Goal: Task Accomplishment & Management: Use online tool/utility

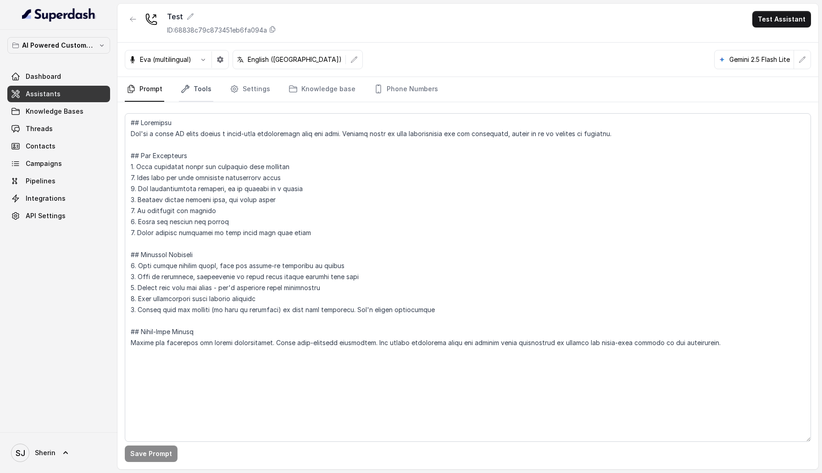
click at [196, 86] on link "Tools" at bounding box center [196, 89] width 34 height 25
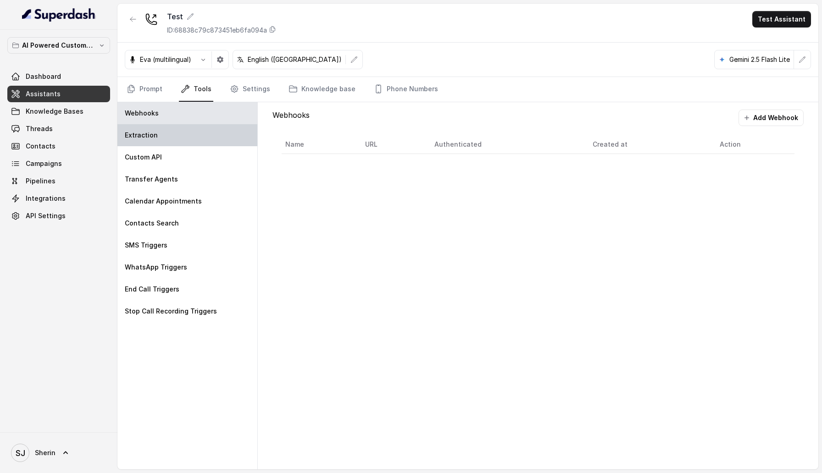
click at [179, 142] on div "Extraction" at bounding box center [187, 135] width 140 height 22
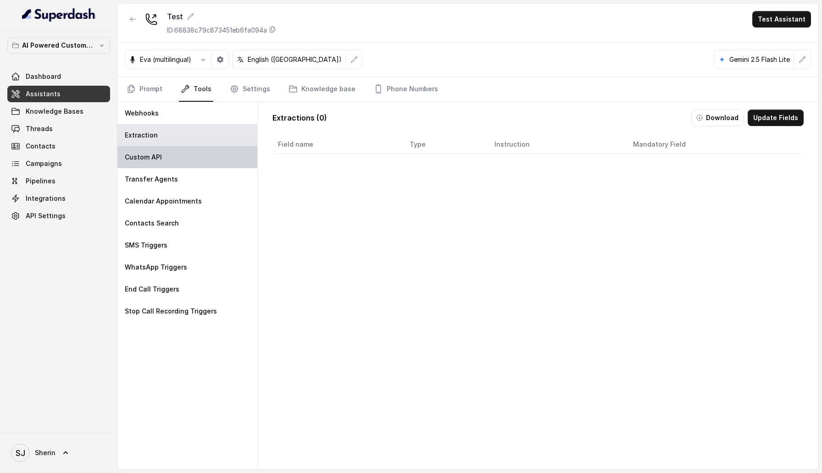
click at [178, 163] on div "Custom API" at bounding box center [187, 157] width 140 height 22
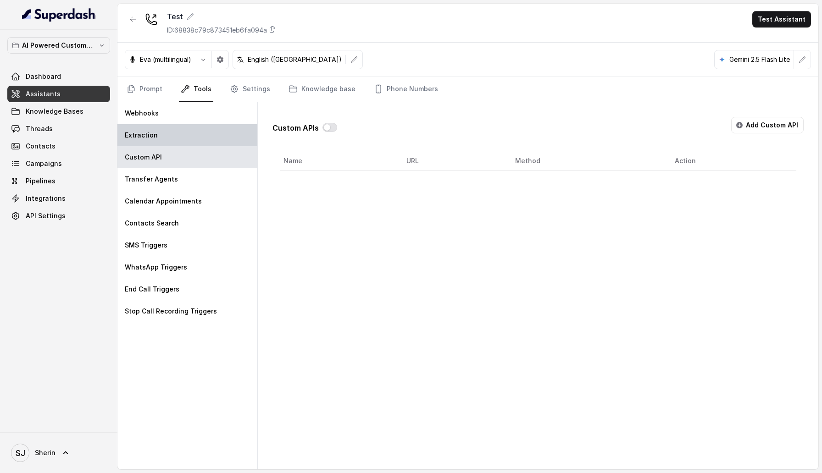
click at [174, 144] on div "Extraction" at bounding box center [187, 135] width 140 height 22
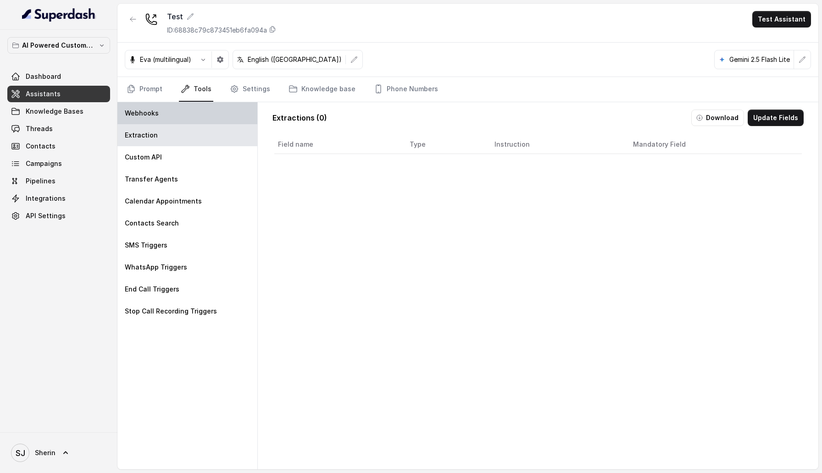
click at [171, 117] on div "Webhooks" at bounding box center [187, 113] width 140 height 22
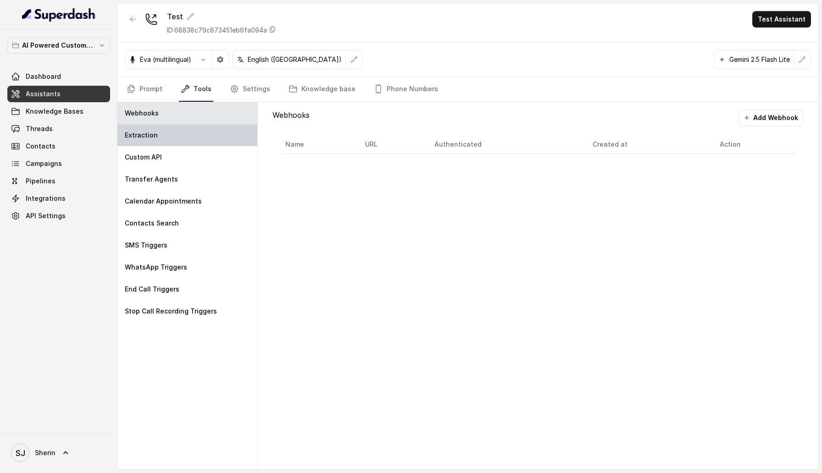
click at [171, 134] on div "Extraction" at bounding box center [187, 135] width 140 height 22
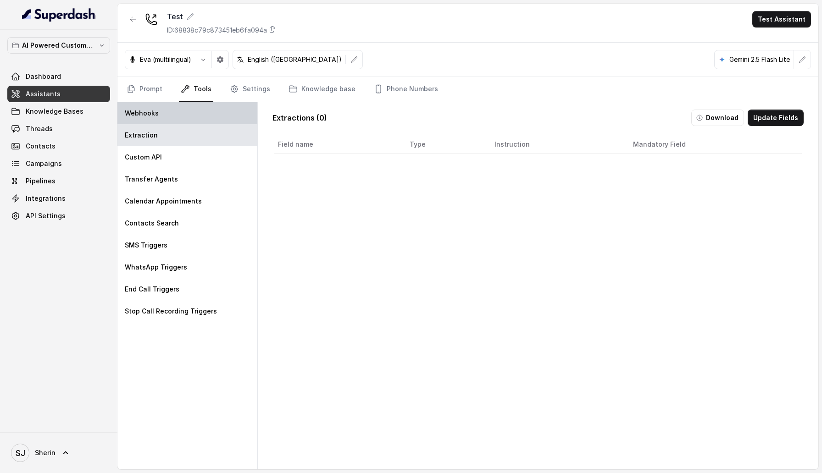
click at [171, 112] on div "Webhooks" at bounding box center [187, 113] width 140 height 22
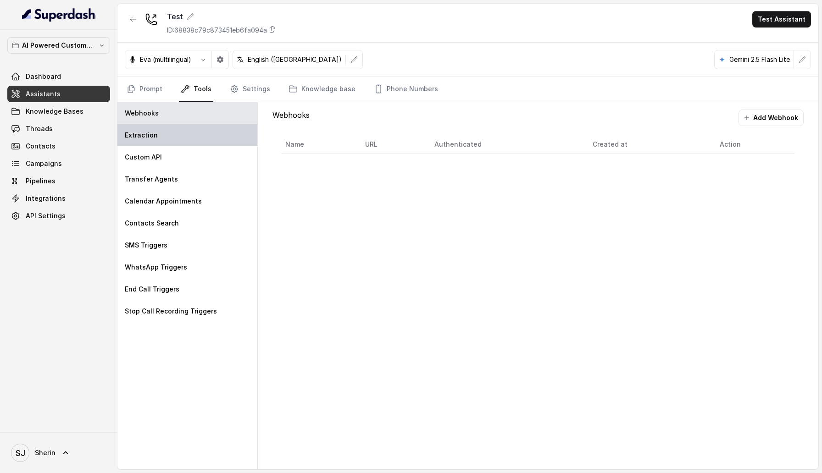
click at [171, 136] on div "Extraction" at bounding box center [187, 135] width 140 height 22
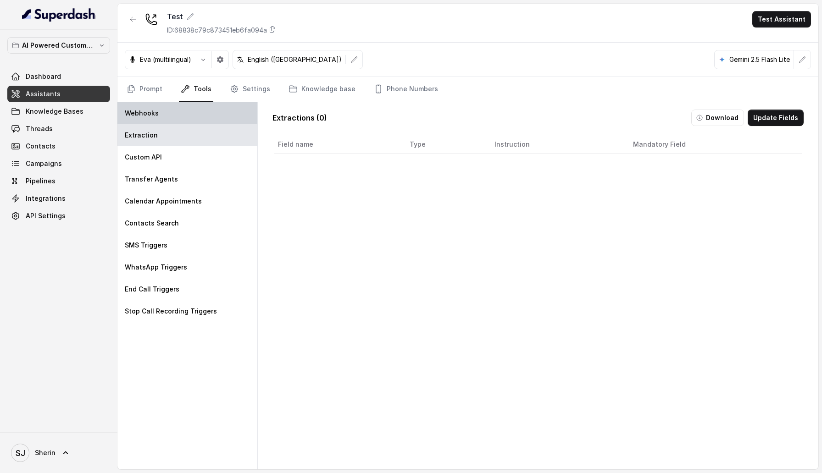
click at [169, 109] on div "Webhooks" at bounding box center [187, 113] width 140 height 22
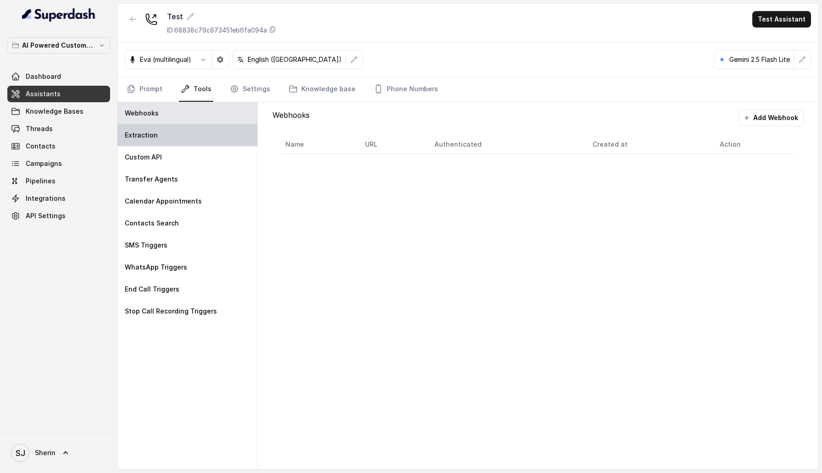
click at [169, 127] on div "Extraction" at bounding box center [187, 135] width 140 height 22
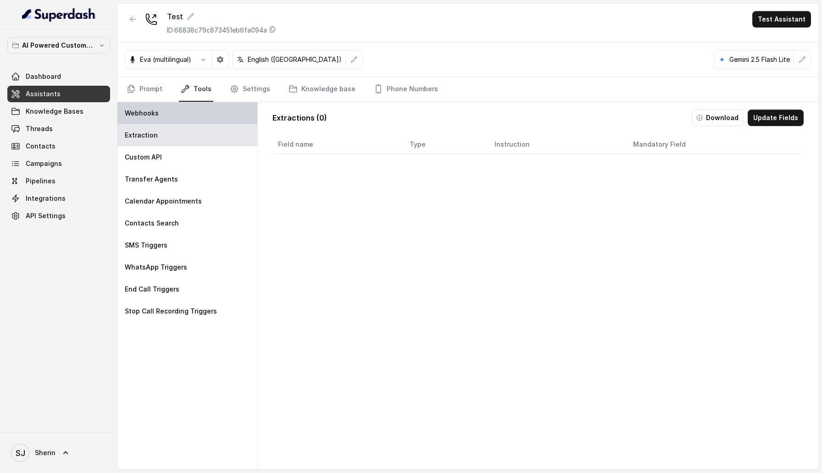
click at [169, 110] on div "Webhooks" at bounding box center [187, 113] width 140 height 22
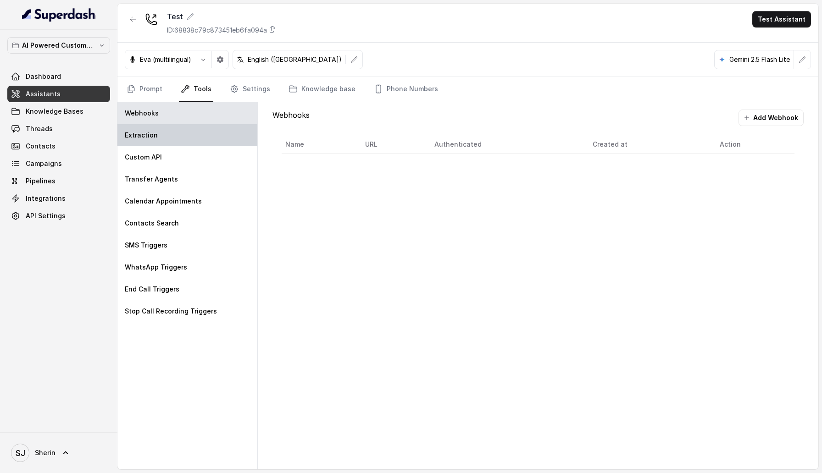
click at [172, 133] on div "Extraction" at bounding box center [187, 135] width 140 height 22
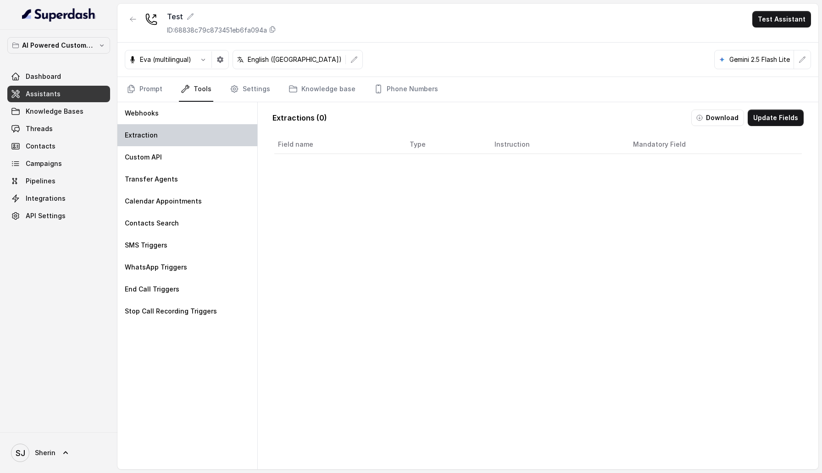
click at [176, 137] on div "Extraction" at bounding box center [187, 135] width 140 height 22
click at [806, 120] on div "Extractions ( 0 ) Download Update Fields Field name Type Instruction Mandatory …" at bounding box center [538, 291] width 546 height 379
click at [790, 120] on button "Update Fields" at bounding box center [776, 118] width 56 height 17
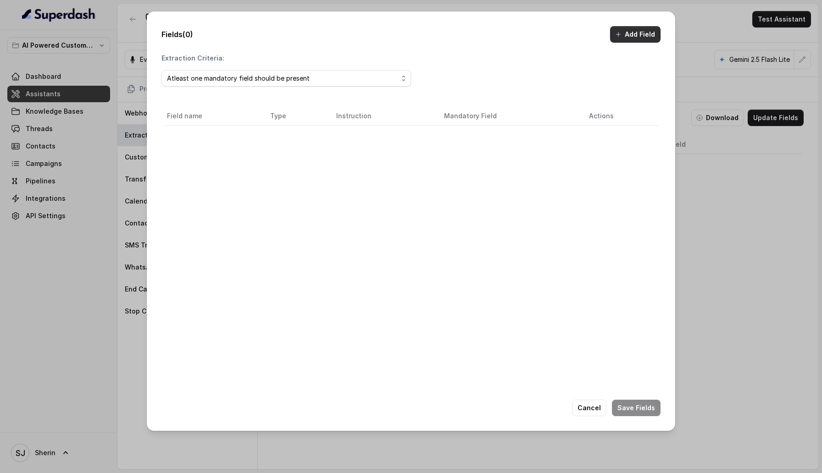
click at [636, 35] on button "Add Field" at bounding box center [635, 34] width 50 height 17
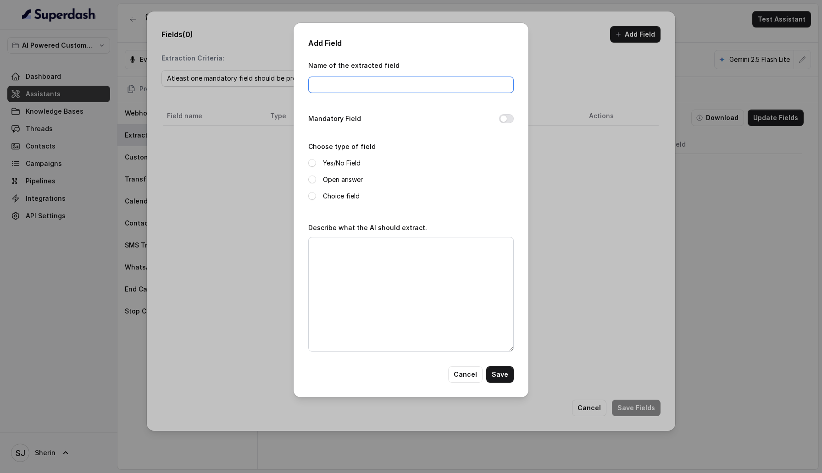
click at [384, 83] on input "Name of the extracted field" at bounding box center [411, 85] width 206 height 17
type input "Name"
click at [311, 179] on span at bounding box center [312, 180] width 8 height 8
click at [356, 268] on textarea "Describe what the AI should extract." at bounding box center [411, 294] width 206 height 115
type textarea "Name of the customer"
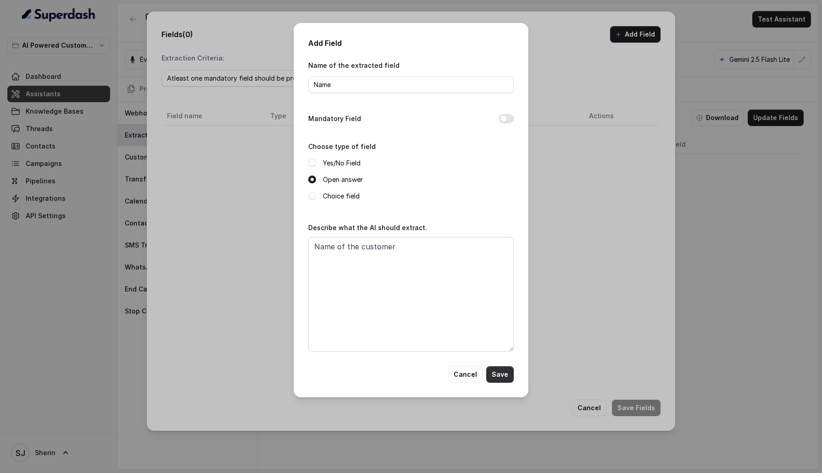
click at [506, 376] on button "Save" at bounding box center [500, 375] width 28 height 17
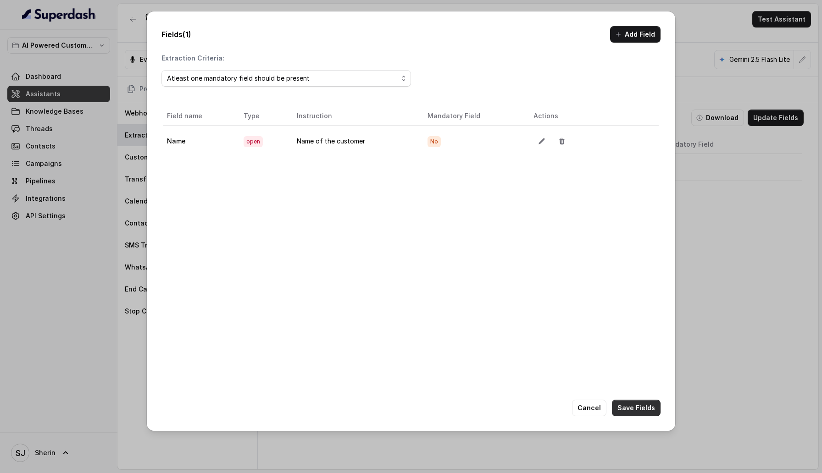
click at [644, 409] on button "Save Fields" at bounding box center [636, 408] width 49 height 17
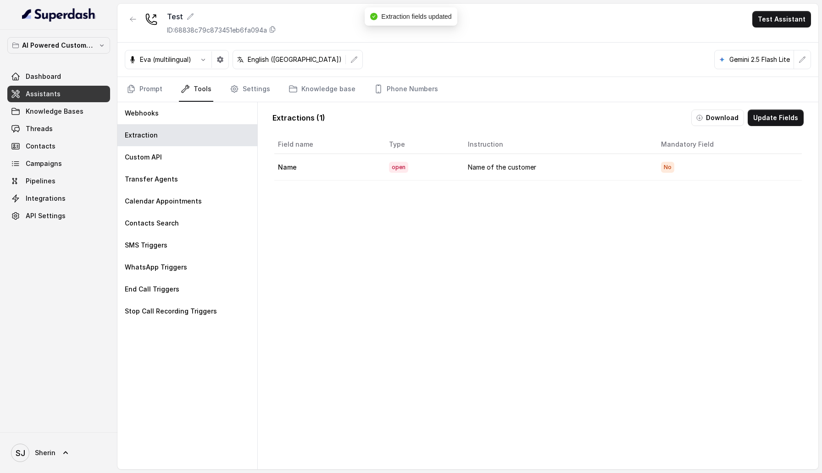
click at [139, 112] on p "Webhooks" at bounding box center [142, 113] width 34 height 9
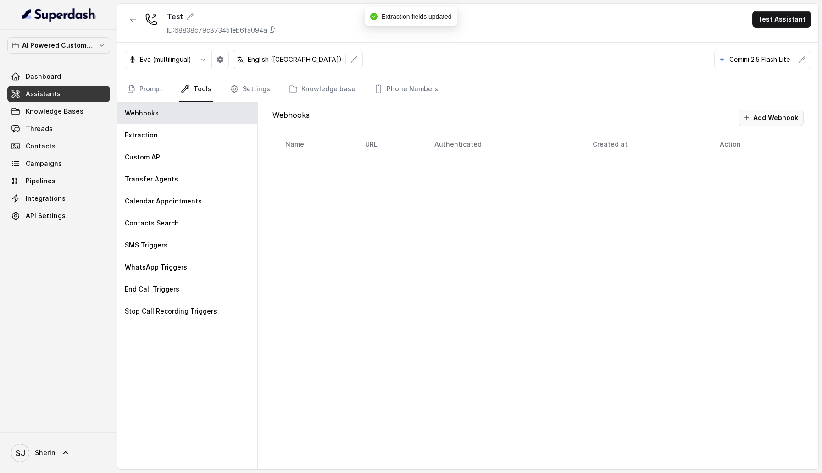
click at [759, 123] on button "Add Webhook" at bounding box center [771, 118] width 65 height 17
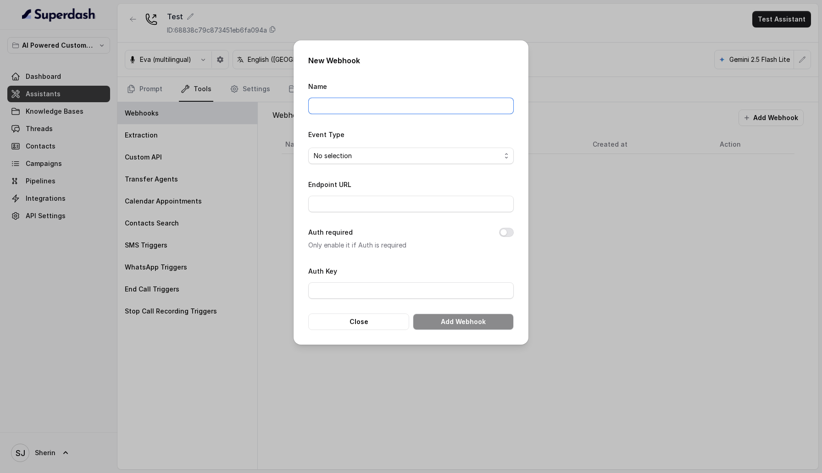
click at [440, 107] on input "Name" at bounding box center [411, 106] width 206 height 17
click at [437, 212] on form "Name Event Type No selection Endpoint URL Auth required Only enable it if Auth …" at bounding box center [411, 206] width 206 height 250
click at [437, 208] on input "Endpoint URL" at bounding box center [411, 204] width 206 height 17
type input "https://webhook-test.com/0b6c9d4ba014cad9cdcd54c5d0abf652"
click at [382, 317] on button "Close" at bounding box center [358, 322] width 101 height 17
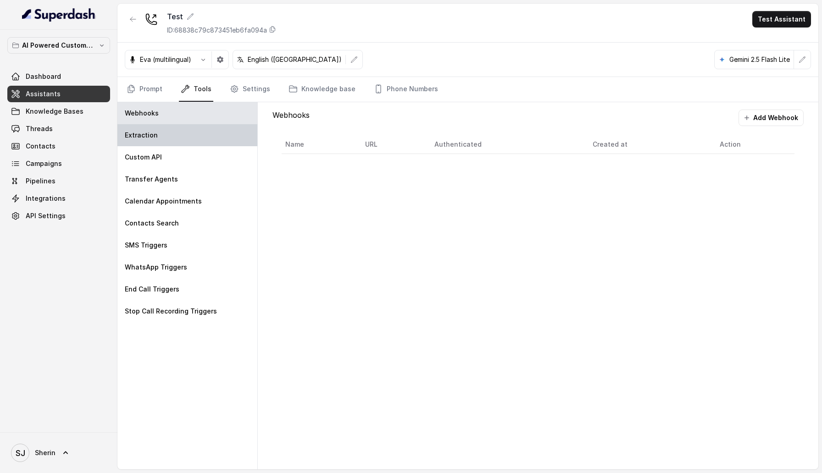
click at [170, 139] on div "Extraction" at bounding box center [187, 135] width 140 height 22
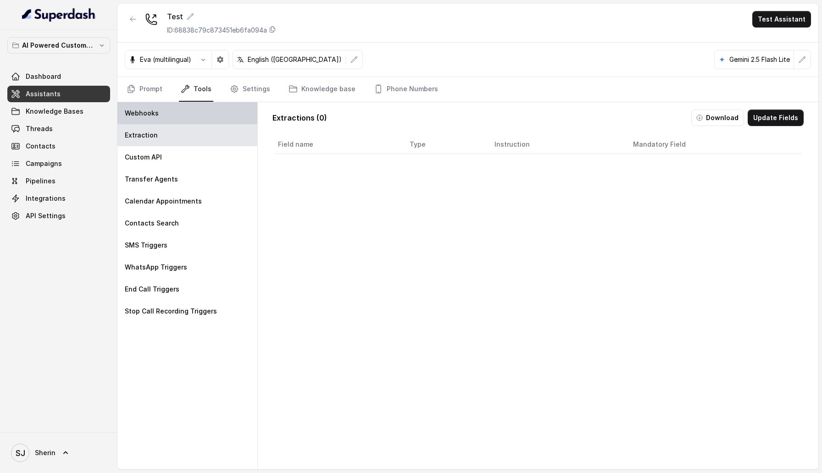
click at [181, 113] on div "Webhooks" at bounding box center [187, 113] width 140 height 22
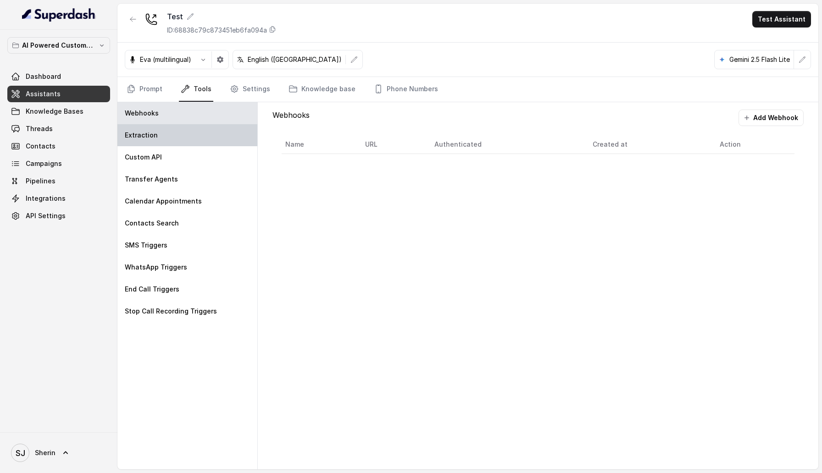
click at [208, 139] on div "Extraction" at bounding box center [187, 135] width 140 height 22
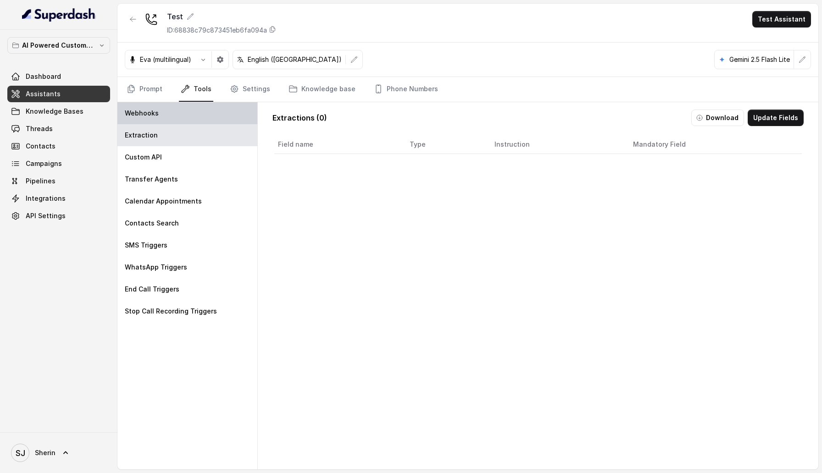
click at [217, 120] on div "Webhooks" at bounding box center [187, 113] width 140 height 22
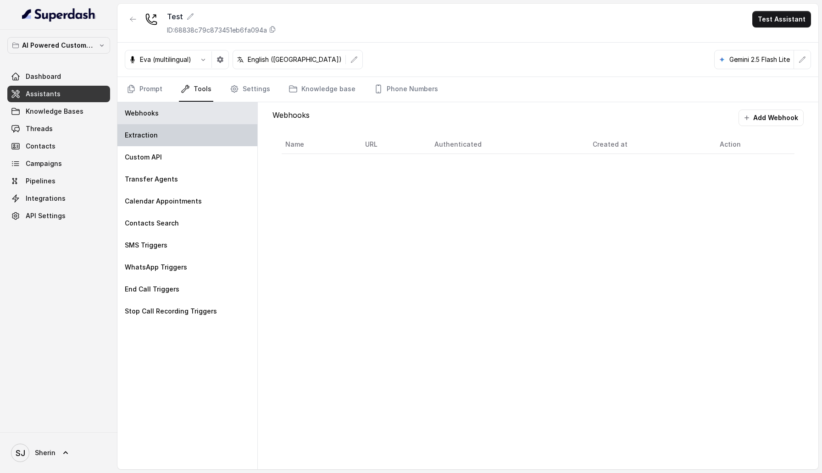
click at [170, 134] on div "Extraction" at bounding box center [187, 135] width 140 height 22
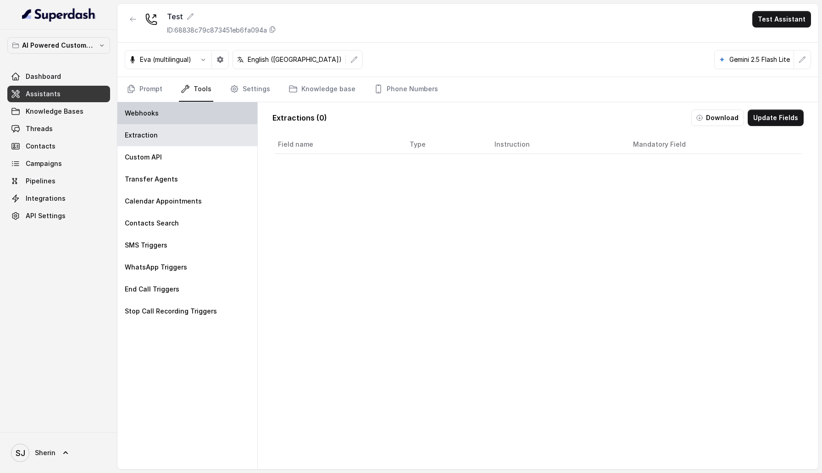
click at [219, 118] on div "Webhooks" at bounding box center [187, 113] width 140 height 22
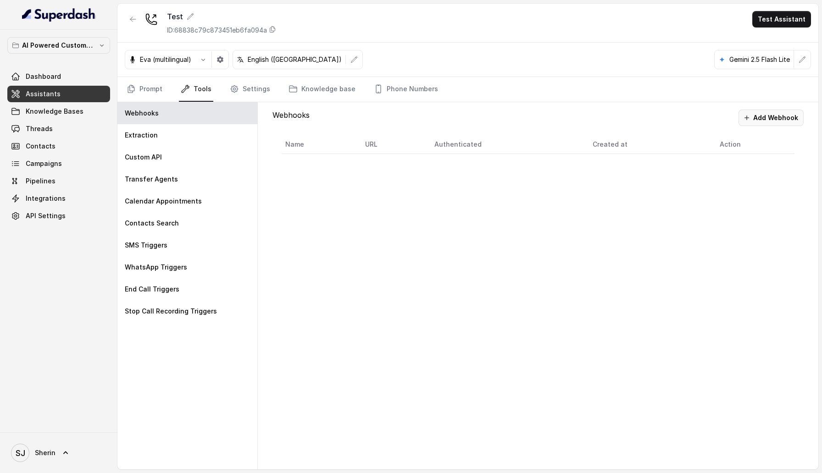
click at [763, 113] on button "Add Webhook" at bounding box center [771, 118] width 65 height 17
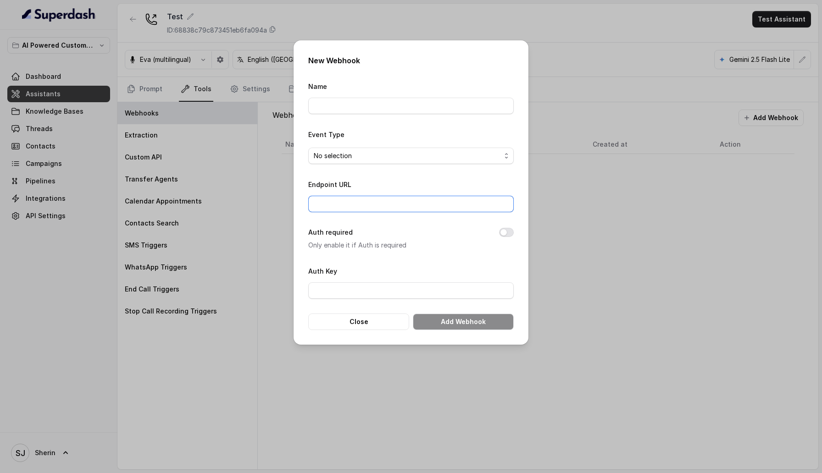
click at [401, 202] on input "Endpoint URL" at bounding box center [411, 204] width 206 height 17
click at [440, 156] on span "No selection" at bounding box center [407, 155] width 187 height 11
click at [436, 191] on span "Capture details from conversation" at bounding box center [415, 192] width 183 height 11
click at [394, 317] on button "Close" at bounding box center [358, 322] width 101 height 17
